Goal: Use online tool/utility: Use online tool/utility

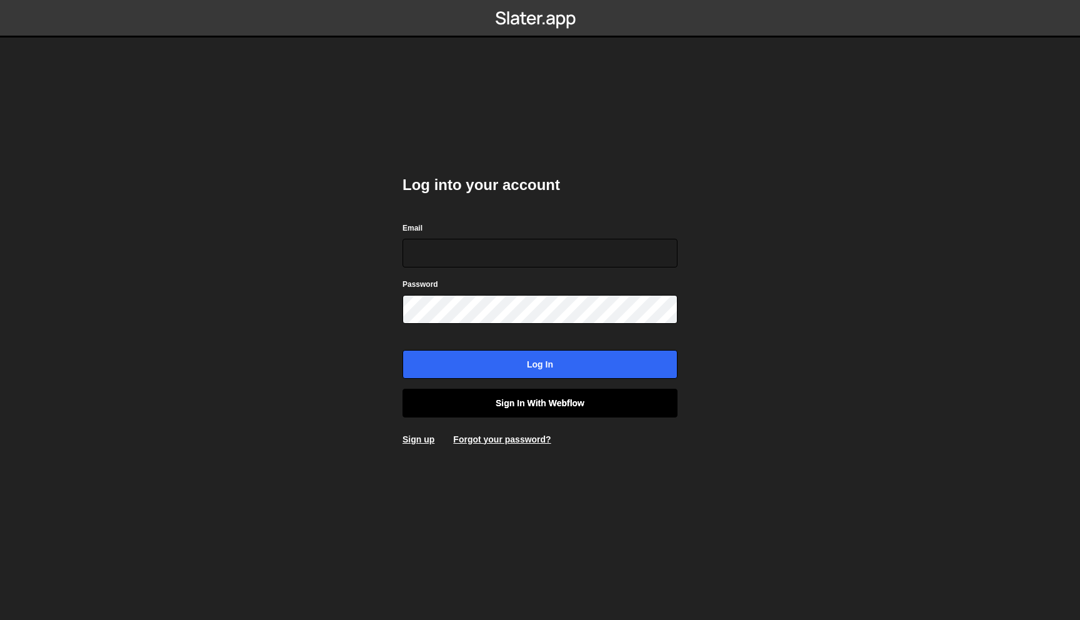
click at [564, 408] on link "Sign in with Webflow" at bounding box center [539, 403] width 275 height 29
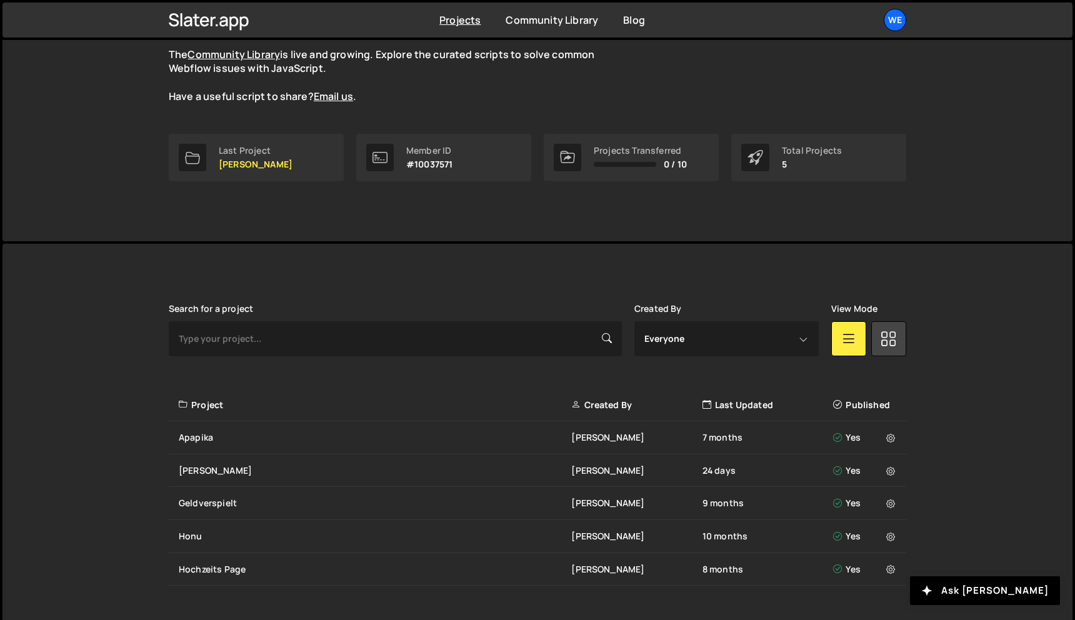
scroll to position [144, 0]
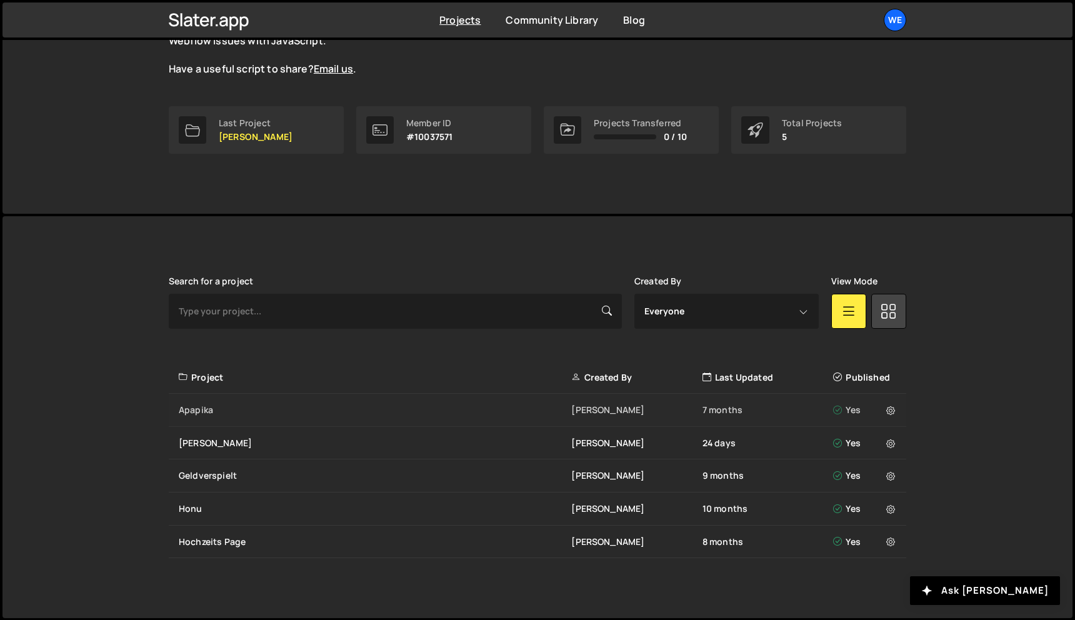
click at [316, 416] on div "Apapika [PERSON_NAME] 7 months Yes" at bounding box center [537, 410] width 737 height 33
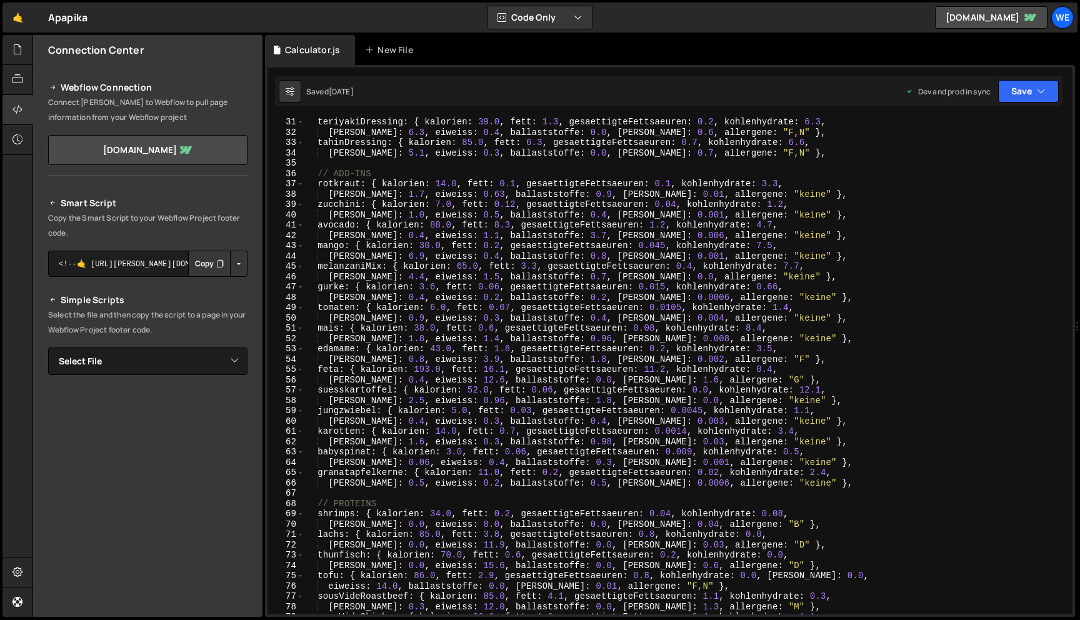
scroll to position [269, 0]
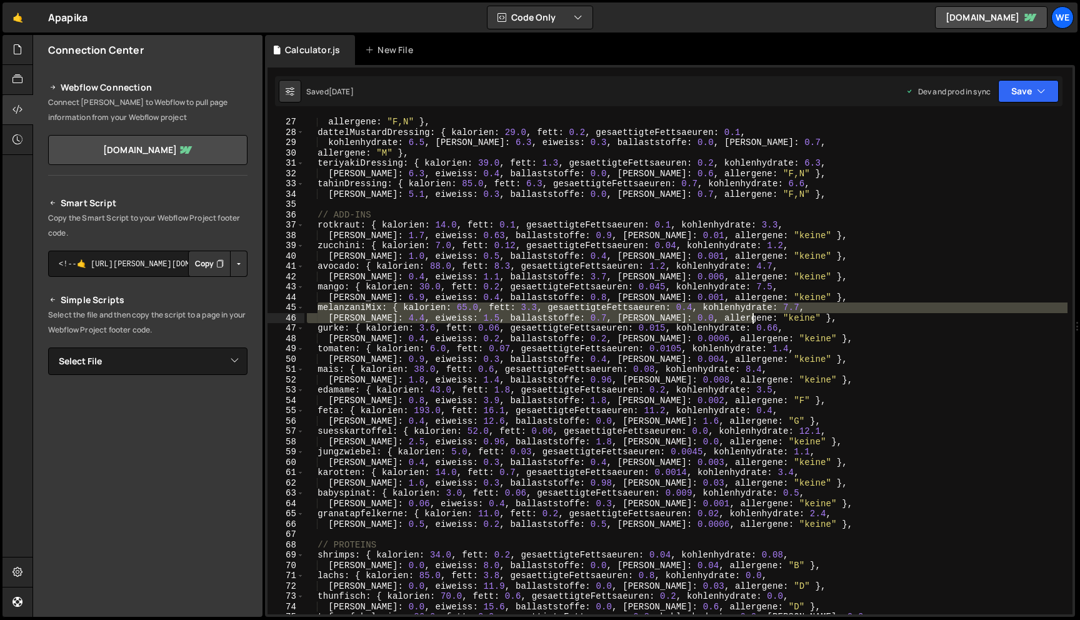
drag, startPoint x: 319, startPoint y: 307, endPoint x: 932, endPoint y: 316, distance: 613.2
click at [932, 316] on div "allergene : "F,N" } , dattelMustardDressing : { kalorien : 29.0 , fett : 0.2 , …" at bounding box center [685, 375] width 763 height 517
type textarea "melanzaniMix: { kalorien: 65.0, fett: 3.3, gesaettigteFettsaeuren: 0.4, kohlenh…"
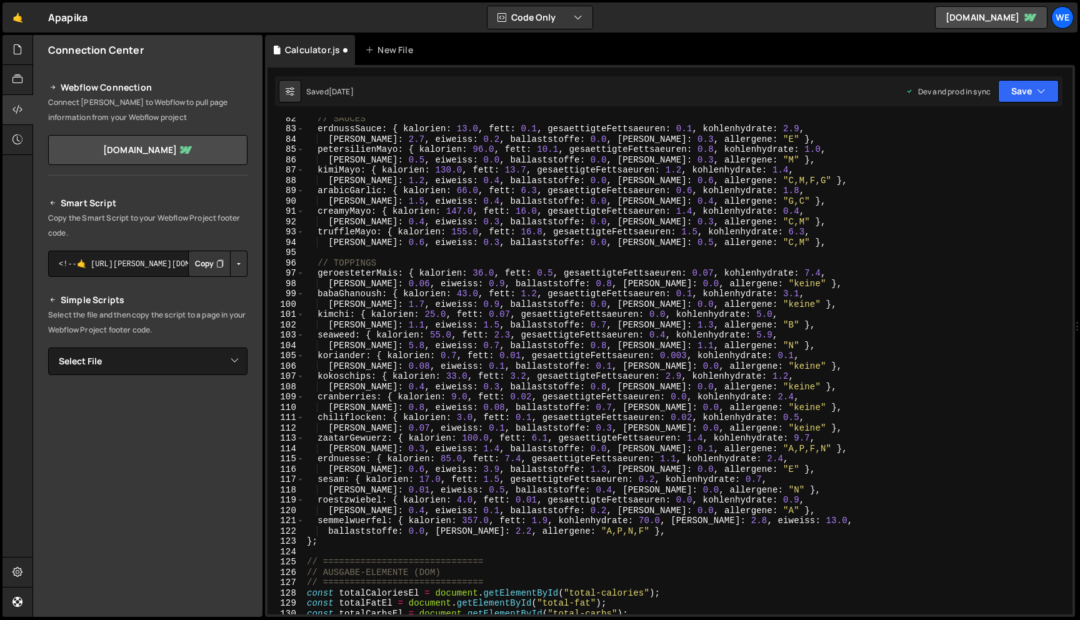
scroll to position [841, 0]
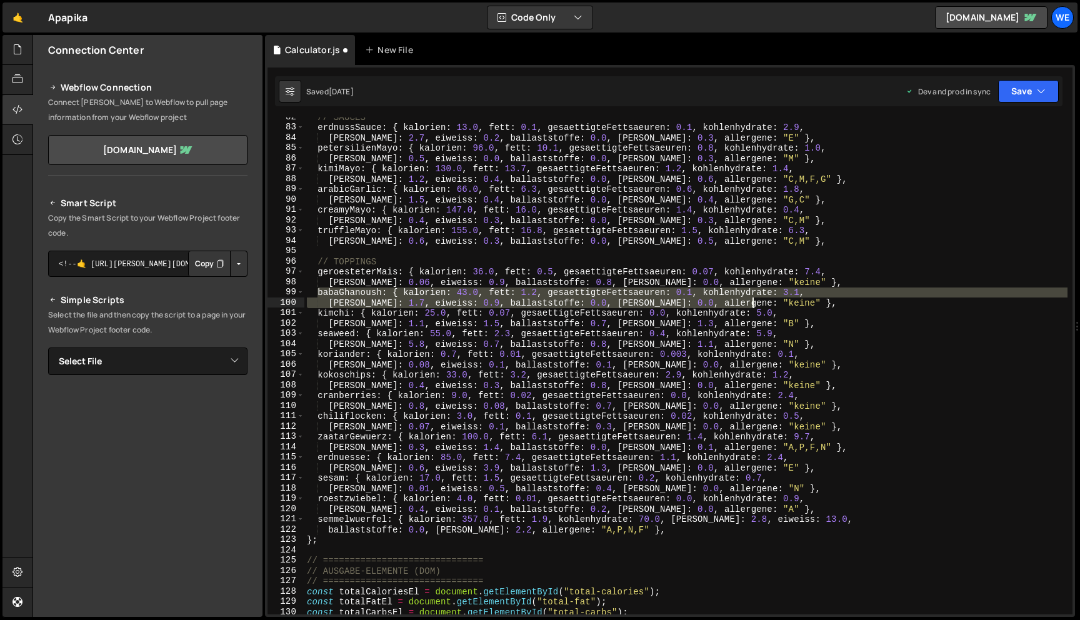
drag, startPoint x: 319, startPoint y: 292, endPoint x: 959, endPoint y: 302, distance: 640.1
click at [959, 302] on div "// SAUCES erdnussSauce : { kalorien : 13.0 , fett : 0.1 , gesaettigteFettsaeure…" at bounding box center [685, 370] width 763 height 517
type textarea "babaGhanoush: { kalorien: 43.0, fett: 1.2, gesaettigteFettsaeuren: 0.1, kohlenh…"
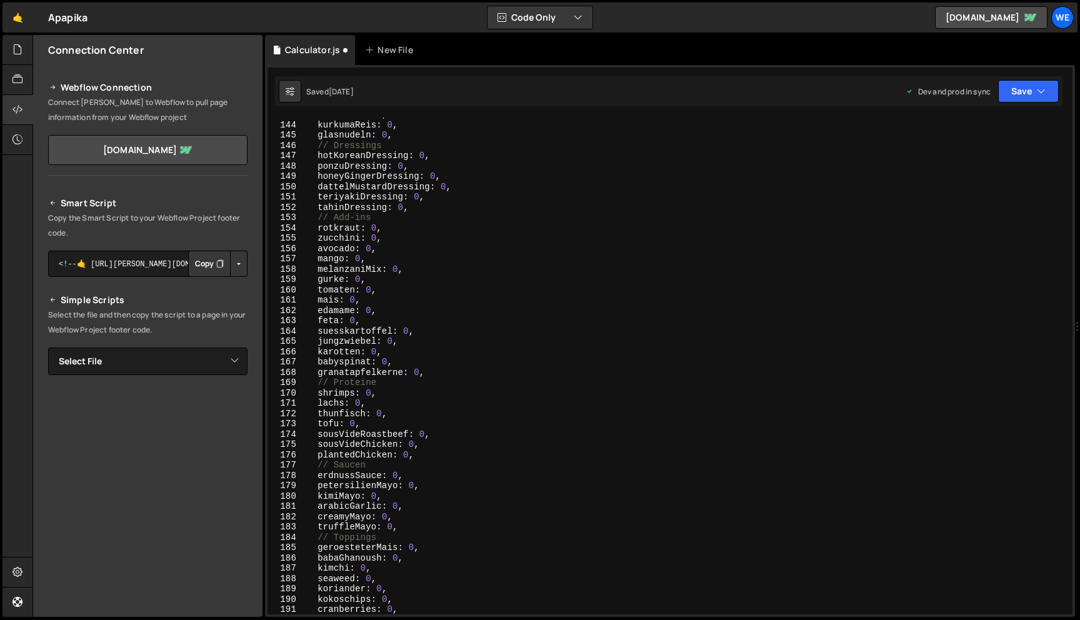
scroll to position [1472, 0]
drag, startPoint x: 318, startPoint y: 268, endPoint x: 424, endPoint y: 268, distance: 105.6
click at [424, 268] on div "sushiReis : 0 , kurkumaReis : 0 , glasnudeln : 0 , // Dressings hotKoreanDressi…" at bounding box center [685, 367] width 763 height 517
type textarea "melanzaniMix: 0,"
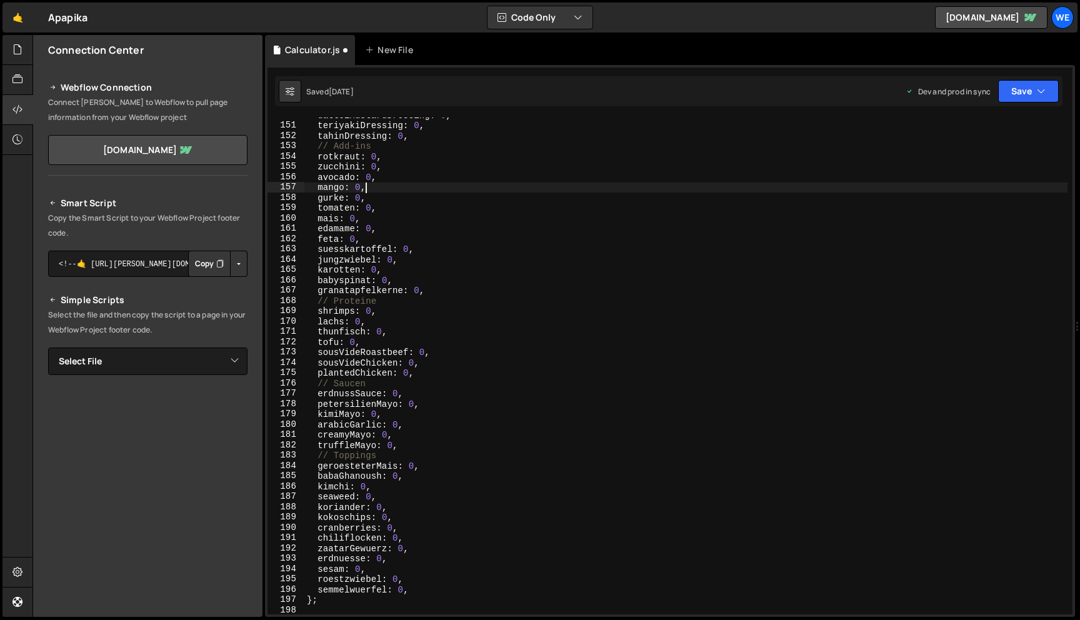
scroll to position [1636, 0]
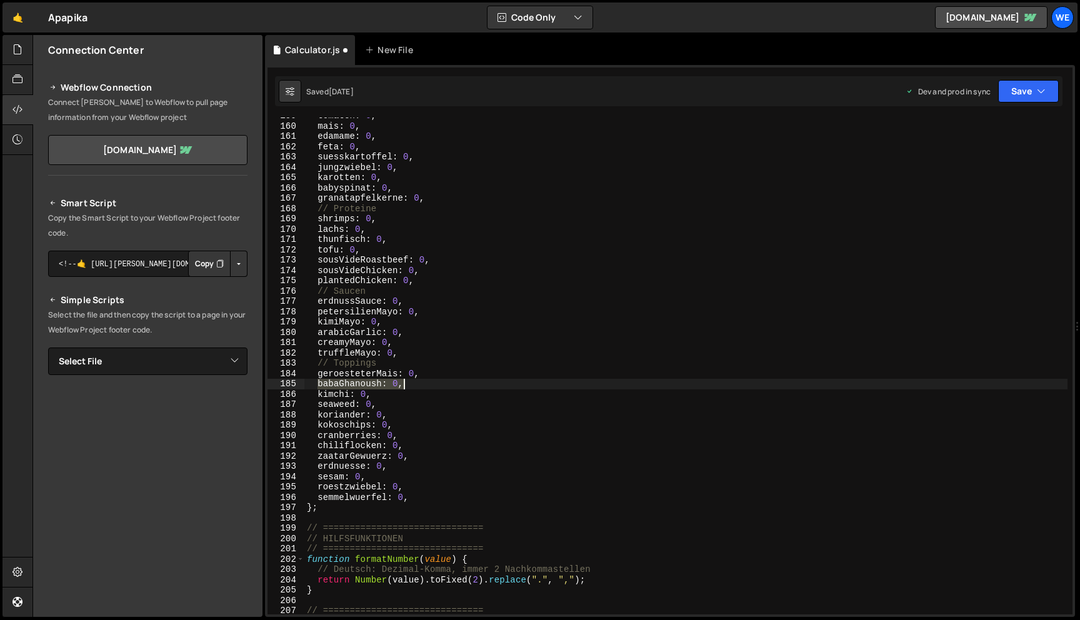
drag, startPoint x: 317, startPoint y: 385, endPoint x: 431, endPoint y: 385, distance: 113.1
click at [431, 385] on div "tomaten : 0 , mais : 0 , edamame : 0 , feta : 0 , suesskartoffel : 0 , jungzwie…" at bounding box center [685, 369] width 763 height 517
type textarea "babaGhanoush: 0,"
type textarea "geroesteterMais: 0,"
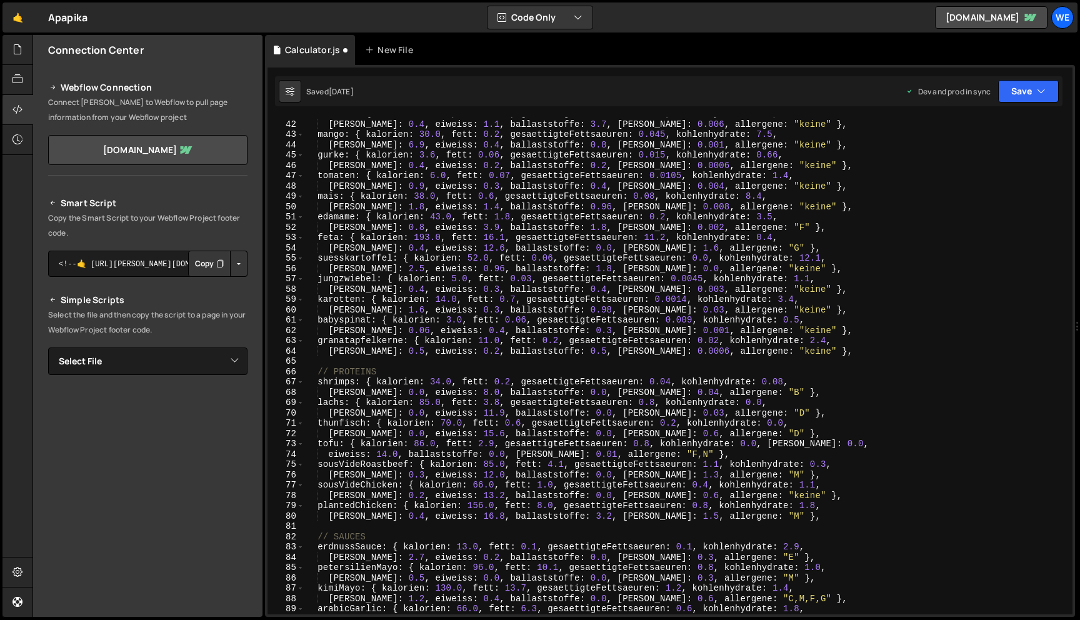
scroll to position [0, 0]
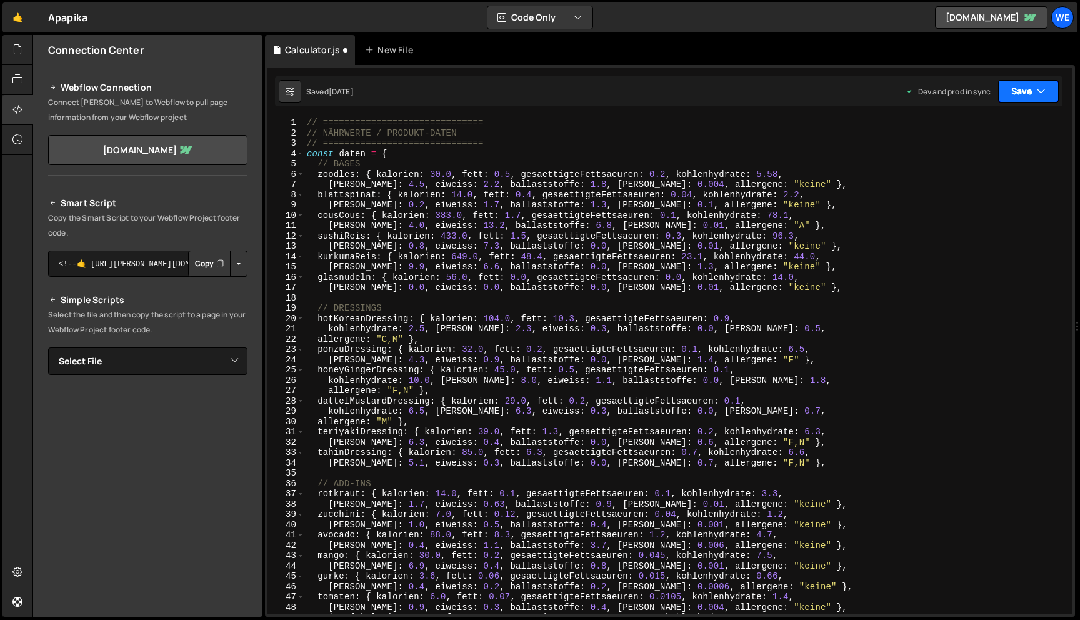
click at [1044, 95] on icon "button" at bounding box center [1041, 91] width 9 height 12
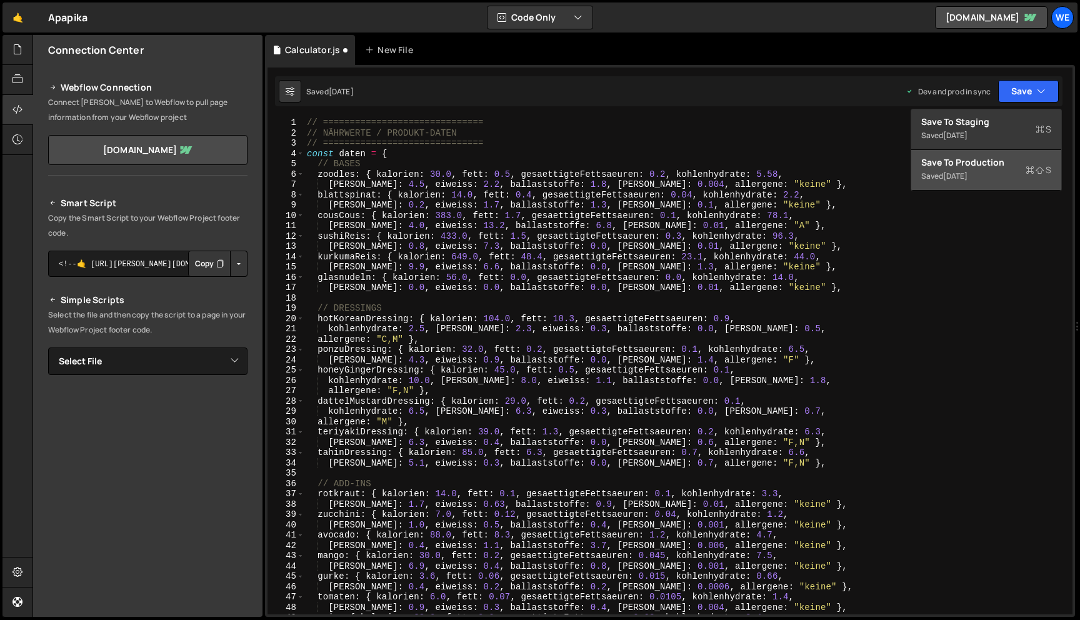
click at [967, 171] on div "2 weeks ago" at bounding box center [955, 176] width 24 height 11
